Goal: Task Accomplishment & Management: Use online tool/utility

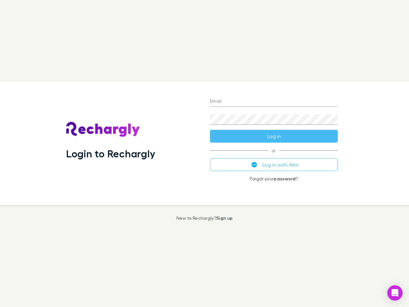
click at [204, 153] on div "Login to Rechargly" at bounding box center [133, 143] width 144 height 124
click at [274, 102] on input "Email" at bounding box center [274, 101] width 128 height 10
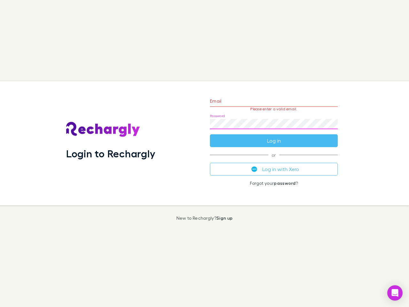
click at [274, 136] on form "Email Please enter a valid email. Password Log in" at bounding box center [274, 119] width 128 height 56
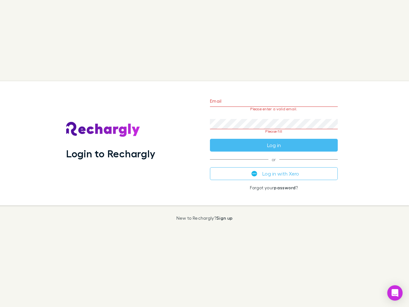
click at [274, 164] on div "Email Please enter a valid email. Password Please fill Log in or Log in with Xe…" at bounding box center [274, 143] width 138 height 124
click at [395, 293] on icon "Open Intercom Messenger" at bounding box center [395, 293] width 7 height 8
